Goal: Find specific page/section: Find specific page/section

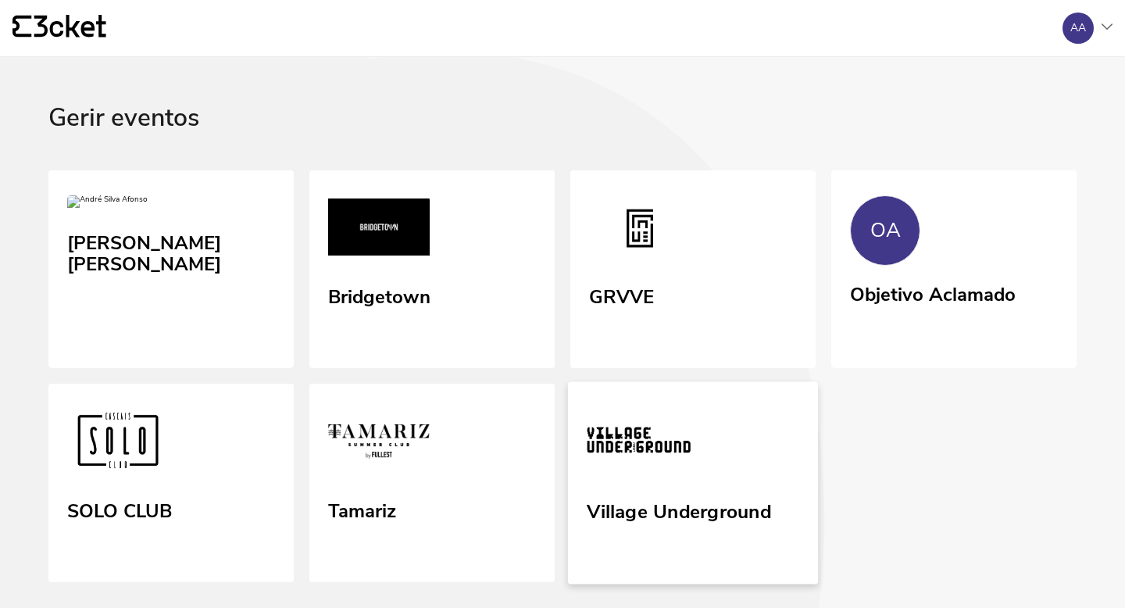
click at [678, 463] on img at bounding box center [639, 443] width 104 height 72
click at [743, 322] on link "GRVVE" at bounding box center [693, 269] width 250 height 202
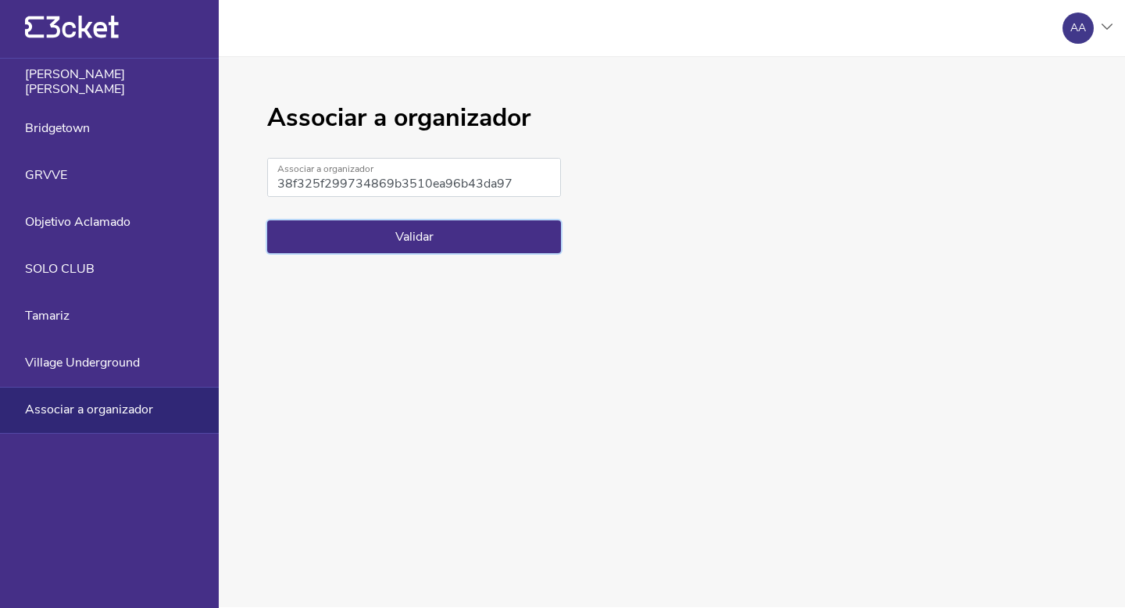
click at [485, 228] on button "Validar" at bounding box center [414, 236] width 294 height 33
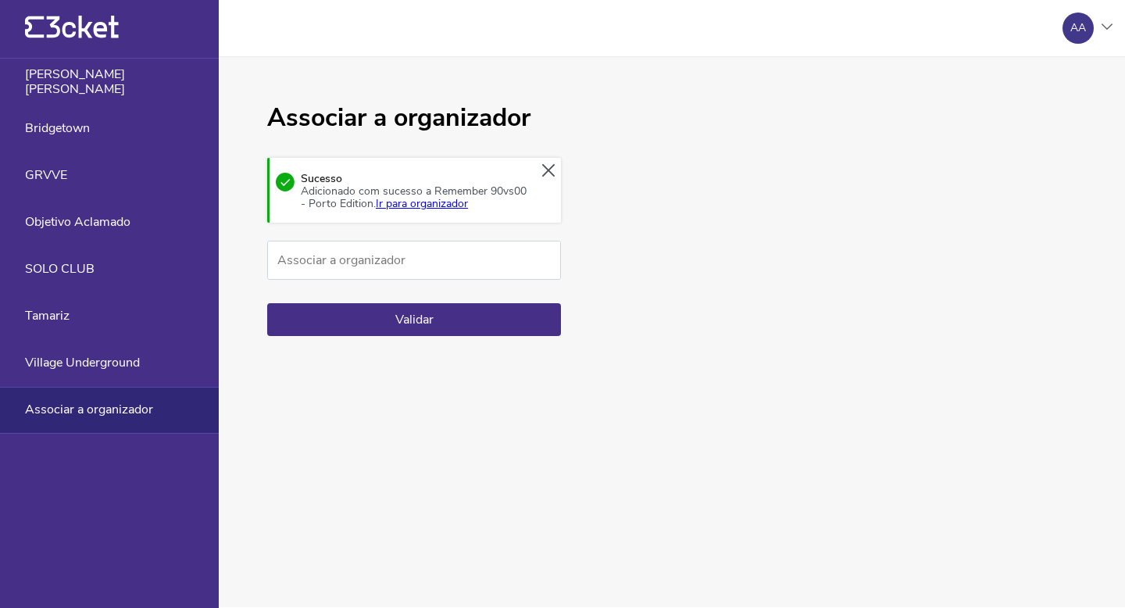
click at [443, 203] on link "Ir para organizador" at bounding box center [422, 203] width 92 height 15
